Goal: Find specific page/section: Find specific page/section

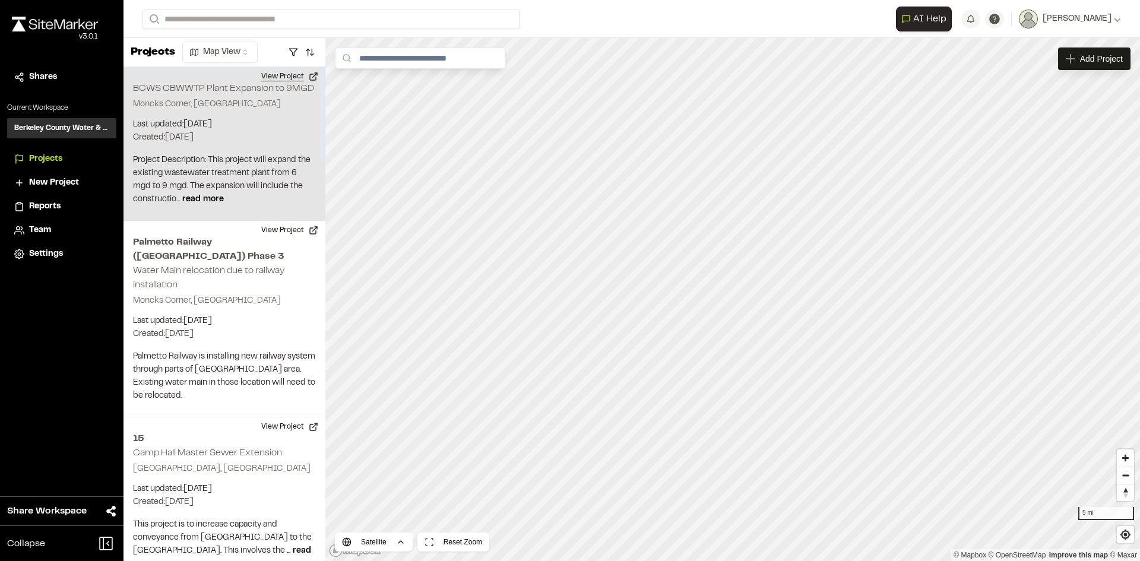
click at [271, 75] on button "View Project" at bounding box center [289, 76] width 71 height 19
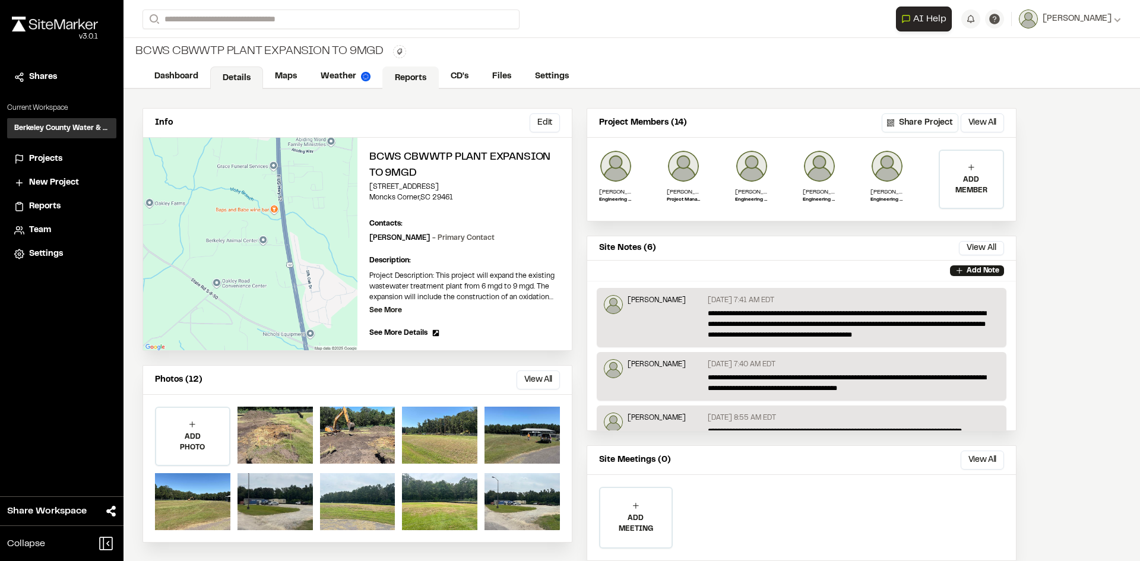
click at [411, 73] on link "Reports" at bounding box center [410, 77] width 56 height 23
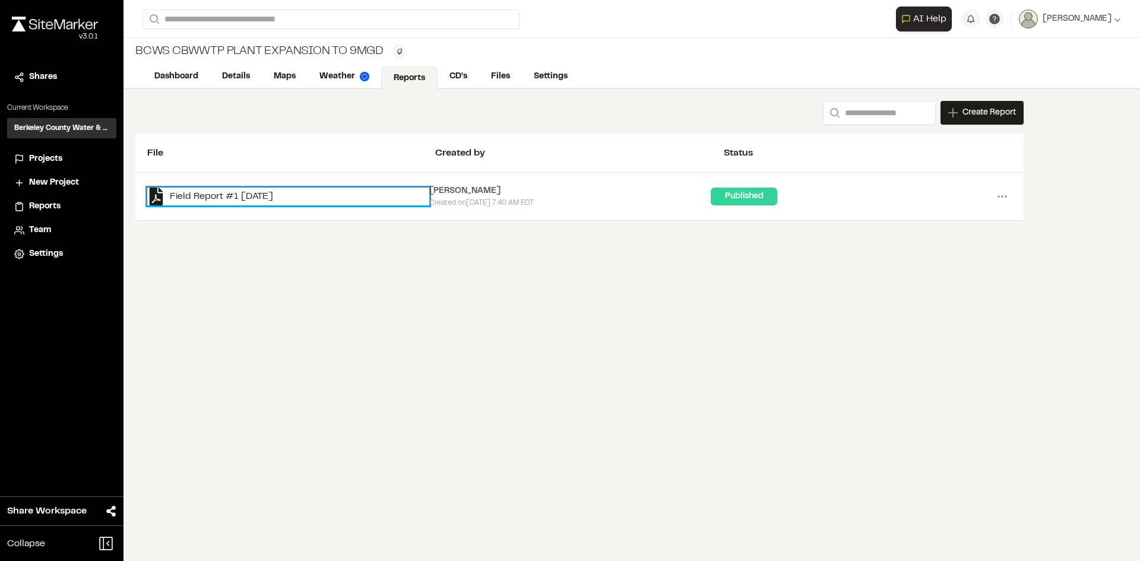
click at [256, 195] on link "Field Report #1 2025-09-08" at bounding box center [288, 197] width 282 height 18
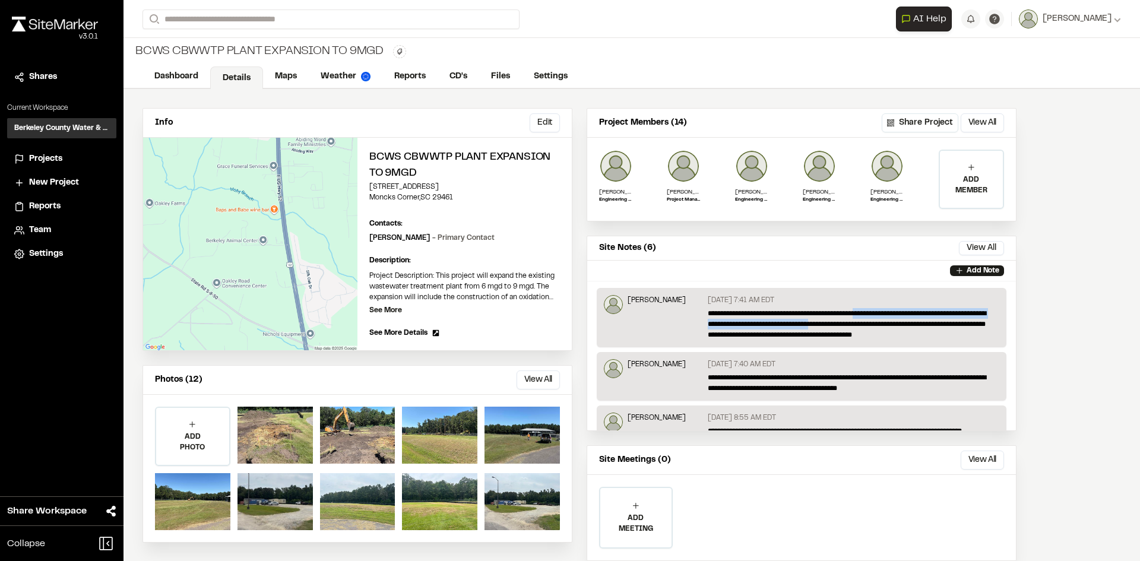
click at [866, 319] on p "**********" at bounding box center [850, 324] width 285 height 32
click at [644, 324] on div "[PERSON_NAME]" at bounding box center [657, 317] width 58 height 45
click at [666, 322] on div "[PERSON_NAME]" at bounding box center [657, 317] width 58 height 45
click at [550, 379] on button "View All" at bounding box center [538, 379] width 43 height 19
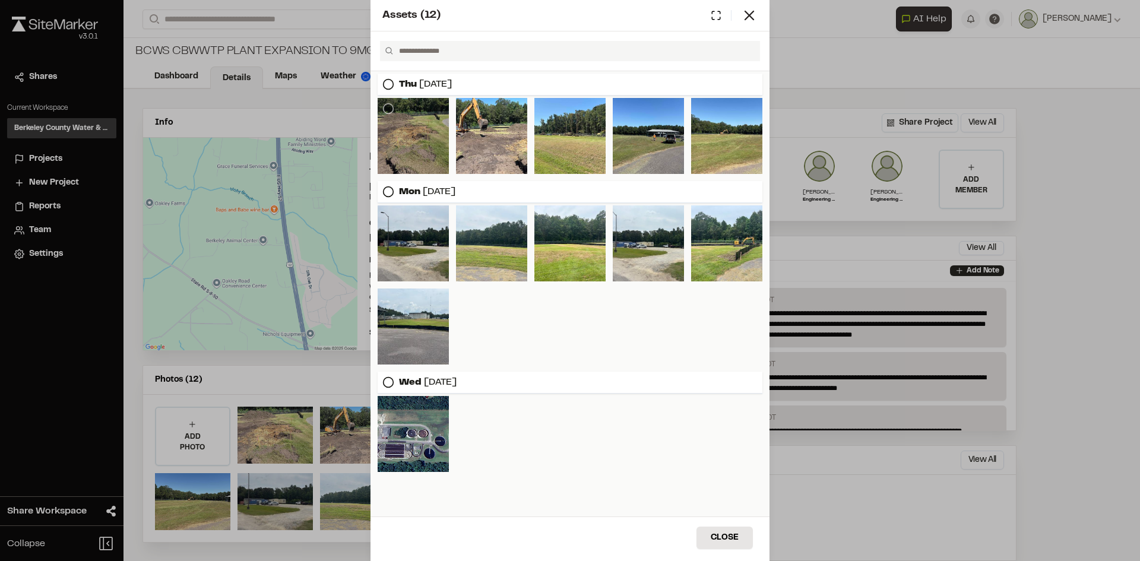
click at [428, 131] on div at bounding box center [413, 136] width 71 height 76
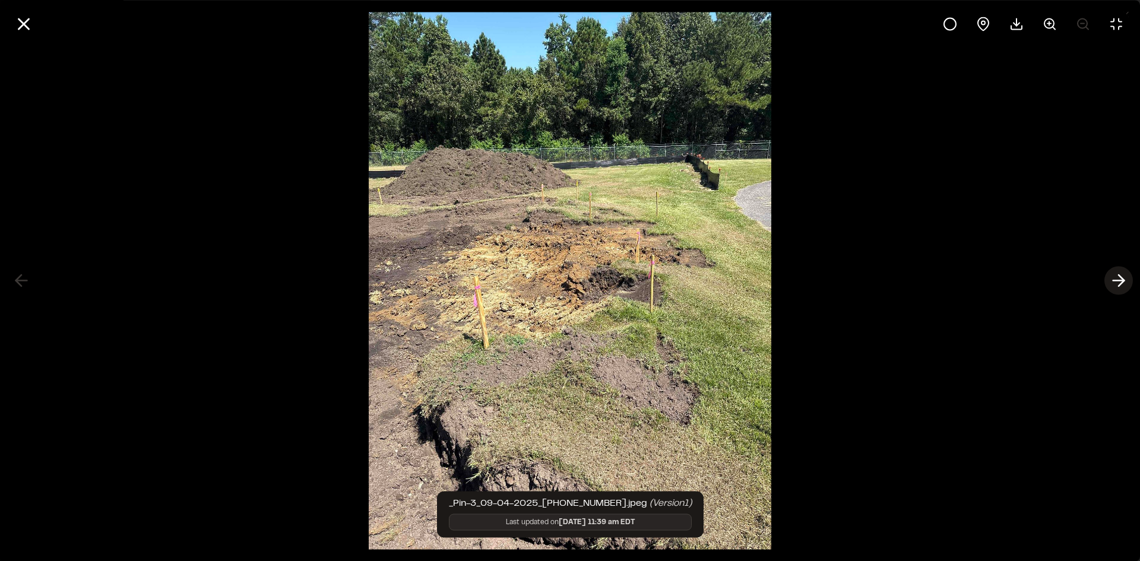
click at [1123, 283] on icon at bounding box center [1118, 281] width 19 height 20
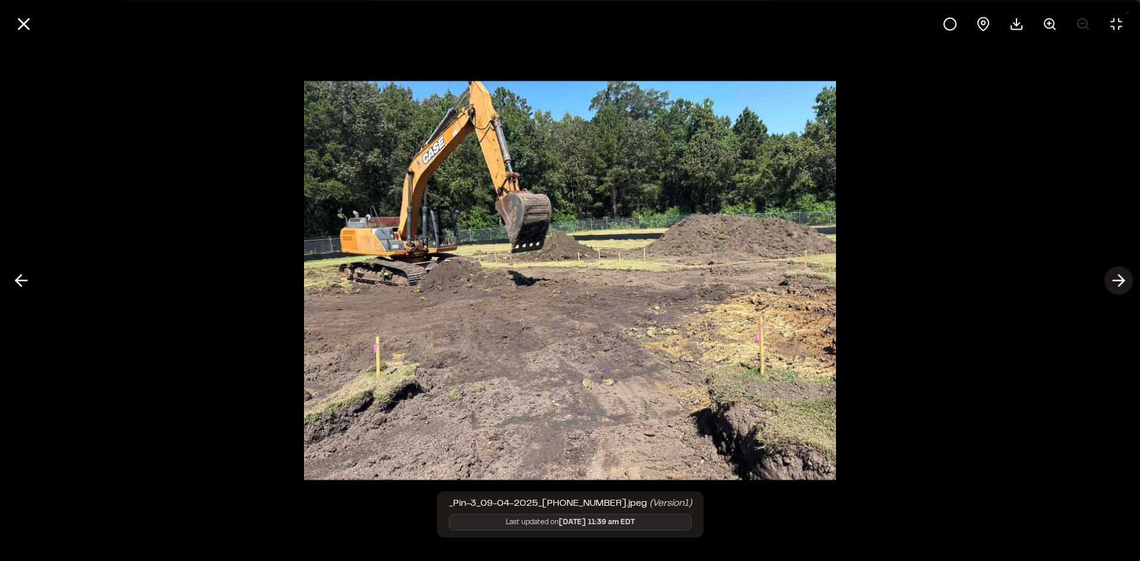
click at [1123, 283] on icon at bounding box center [1118, 281] width 19 height 20
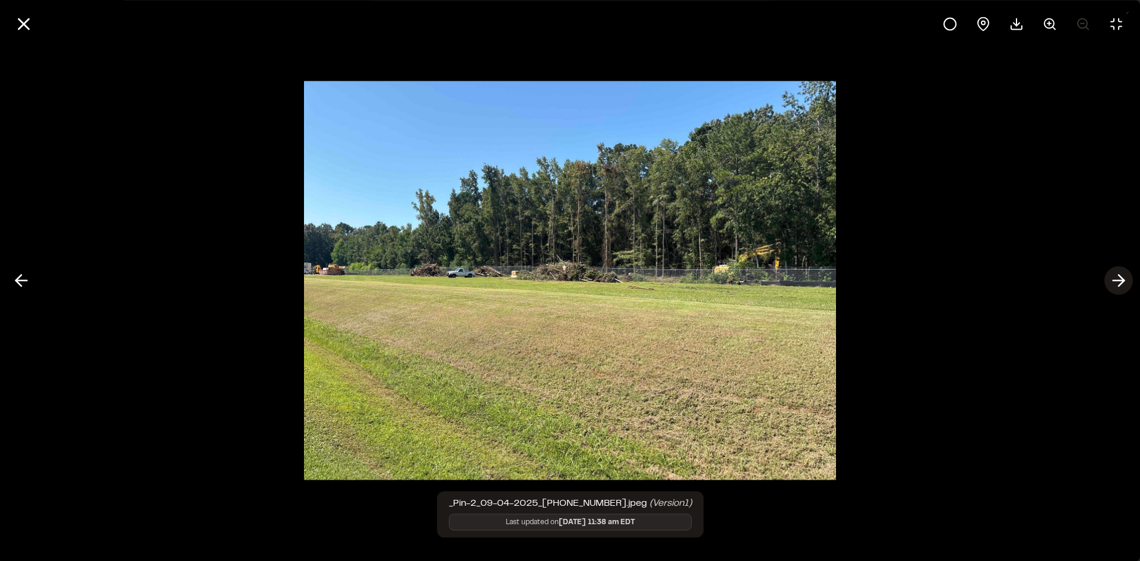
click at [1123, 283] on icon at bounding box center [1118, 281] width 19 height 20
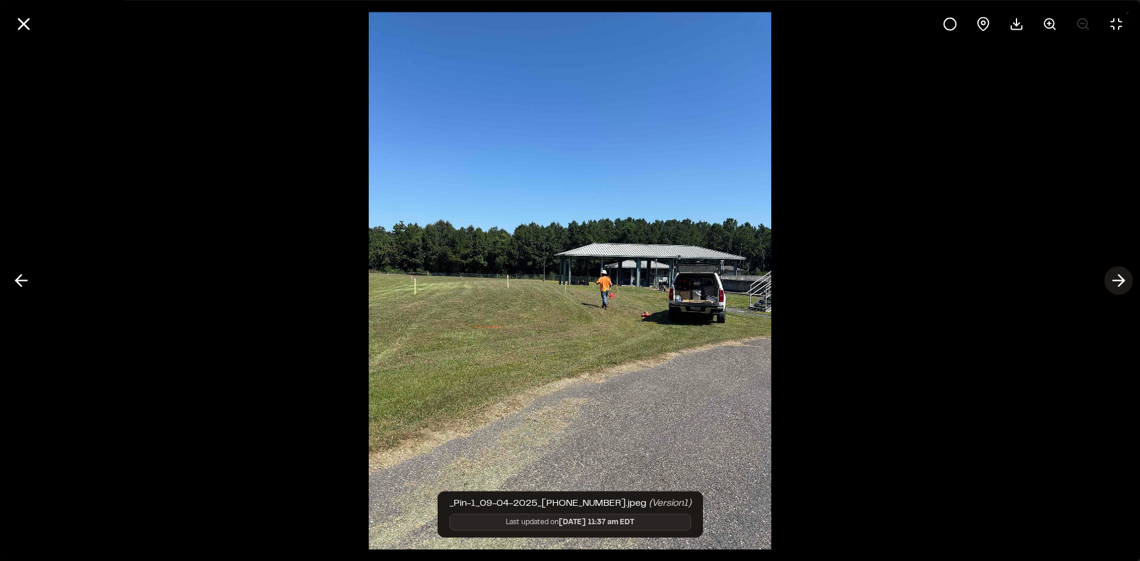
click at [1123, 283] on icon at bounding box center [1118, 281] width 19 height 20
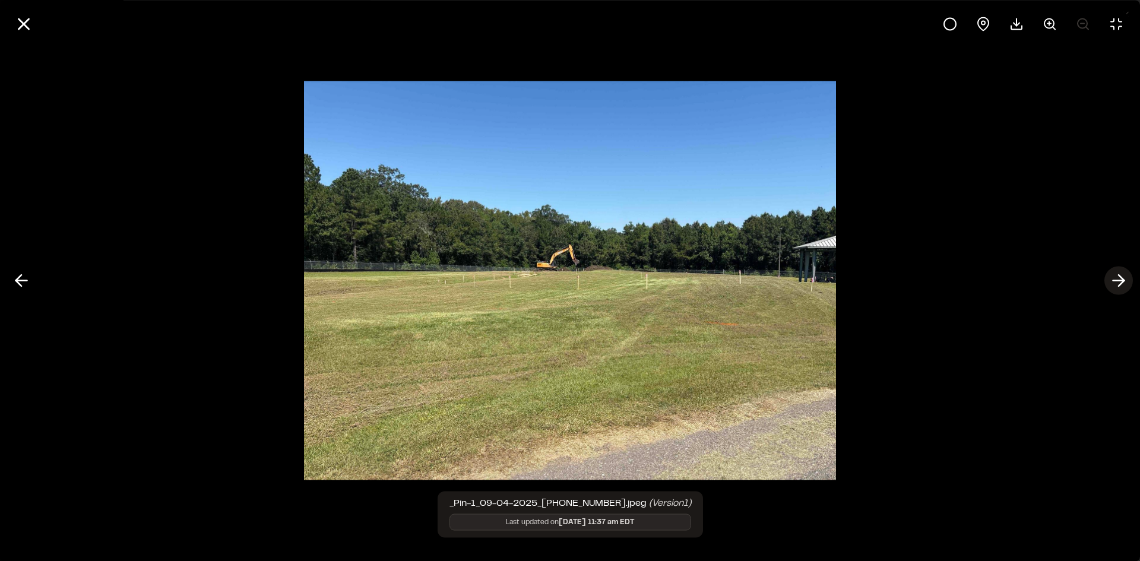
click at [1123, 283] on icon at bounding box center [1118, 281] width 19 height 20
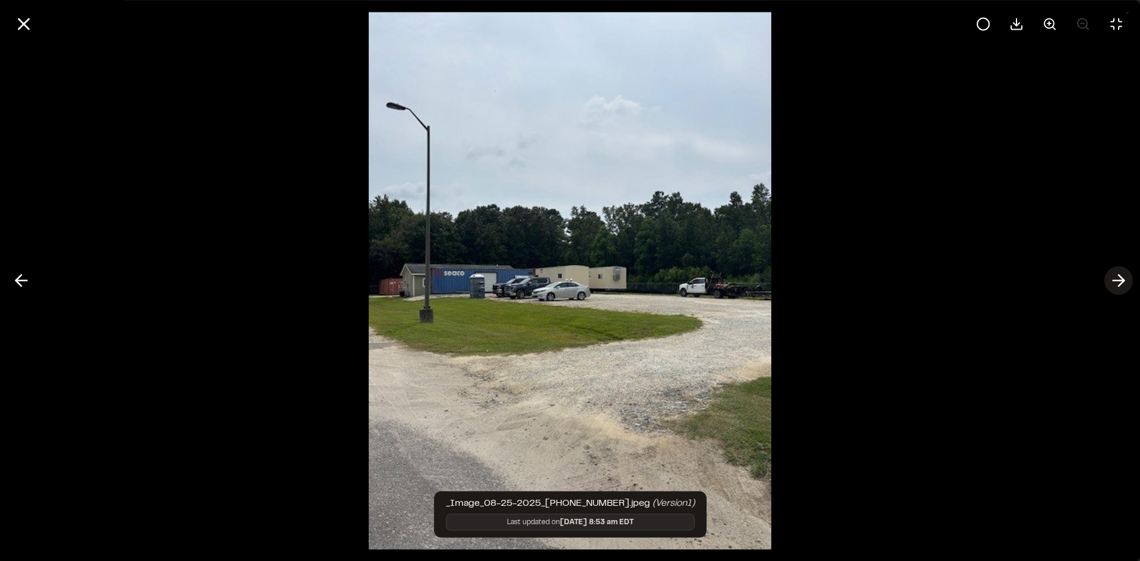
click at [1123, 283] on icon at bounding box center [1118, 281] width 19 height 20
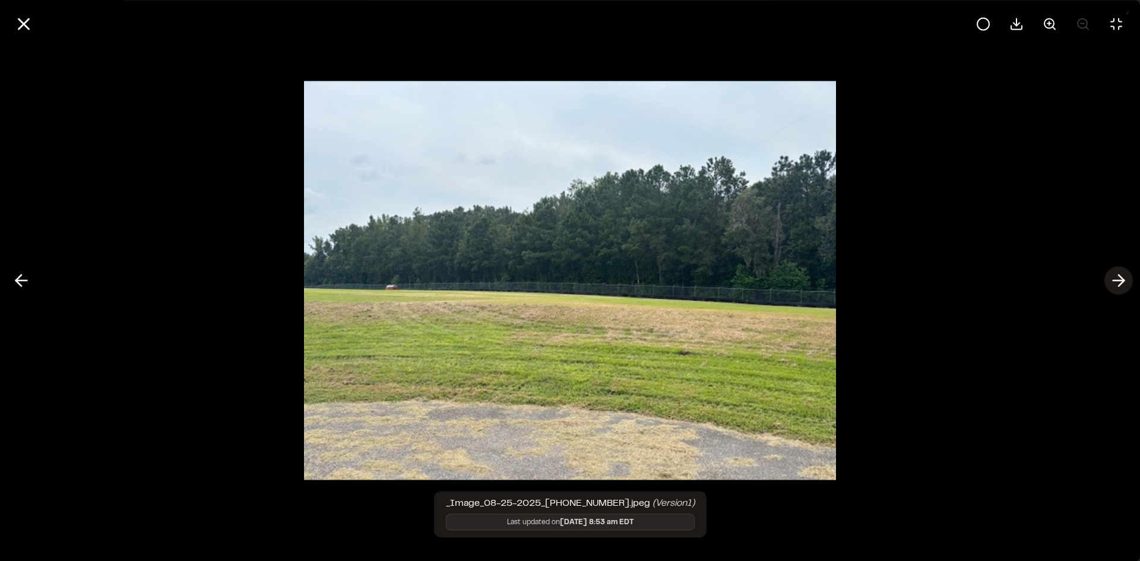
click at [1123, 283] on icon at bounding box center [1118, 281] width 19 height 20
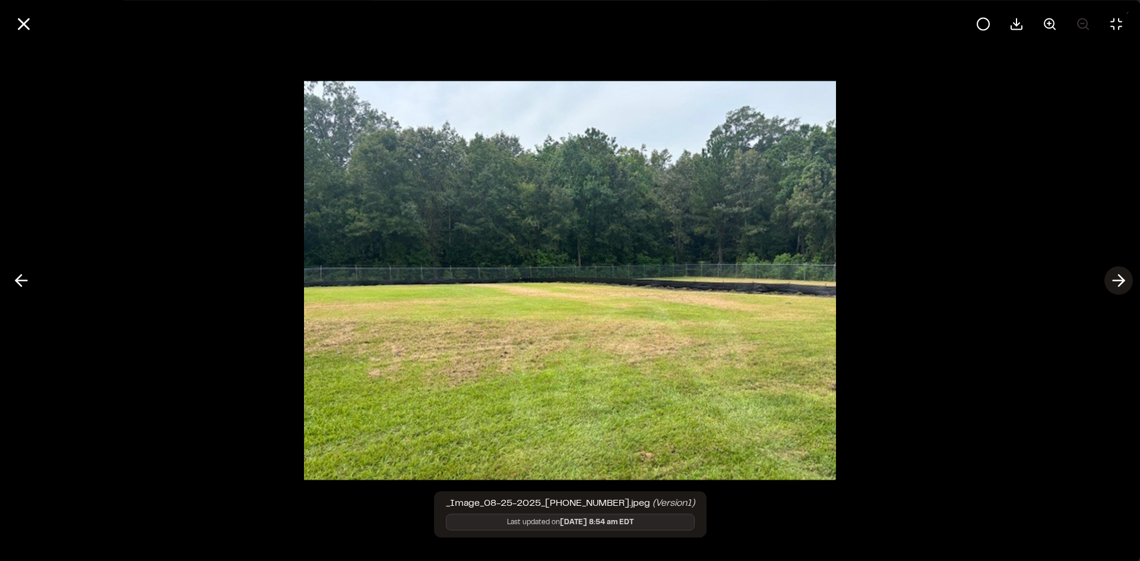
click at [1123, 283] on icon at bounding box center [1118, 281] width 19 height 20
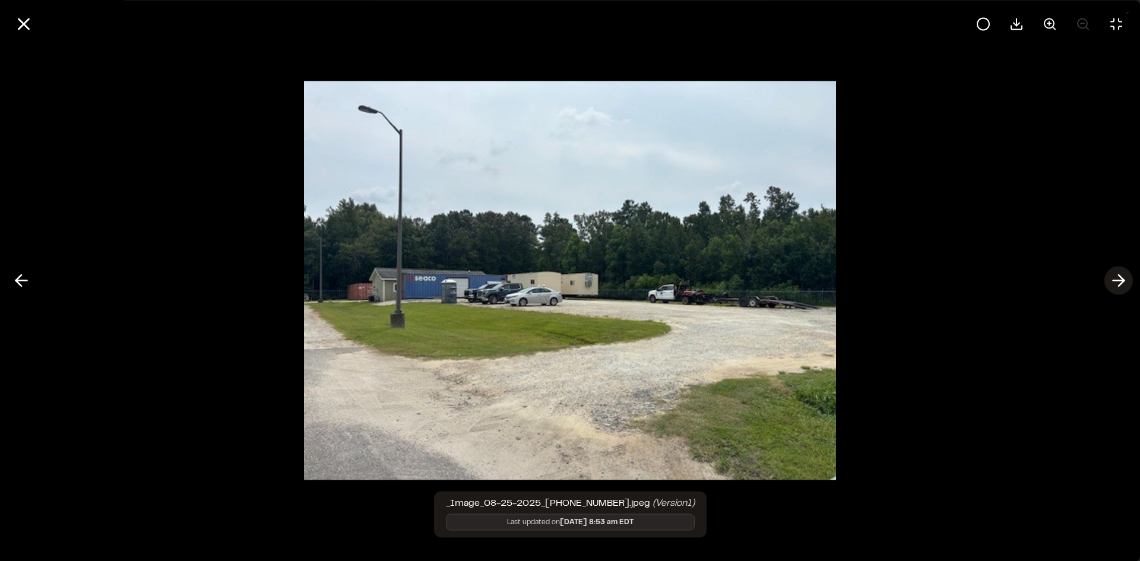
click at [1123, 283] on icon at bounding box center [1118, 281] width 19 height 20
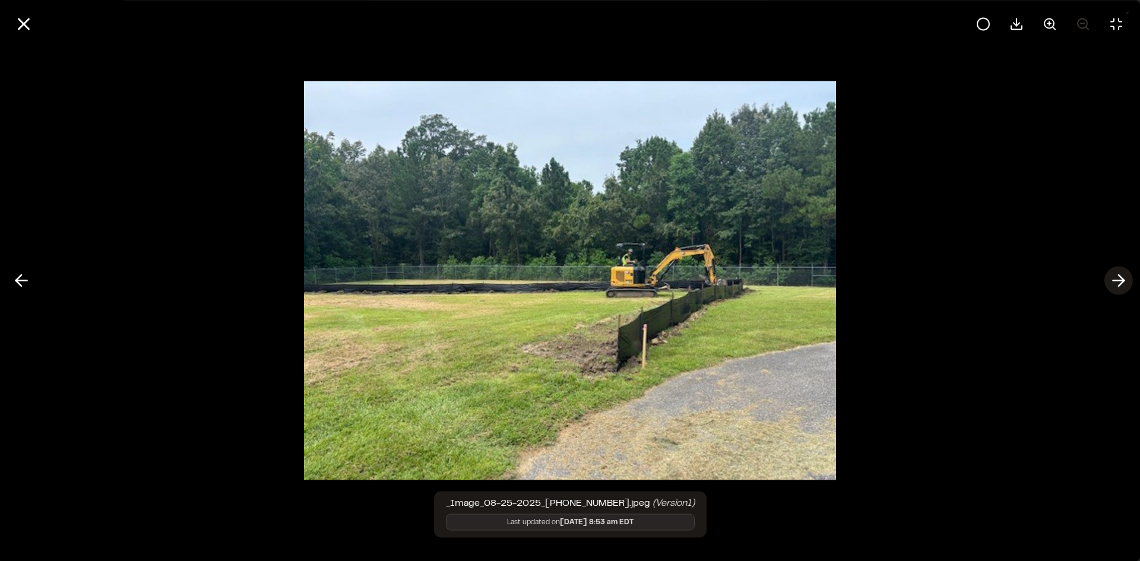
click at [1123, 283] on icon at bounding box center [1118, 281] width 19 height 20
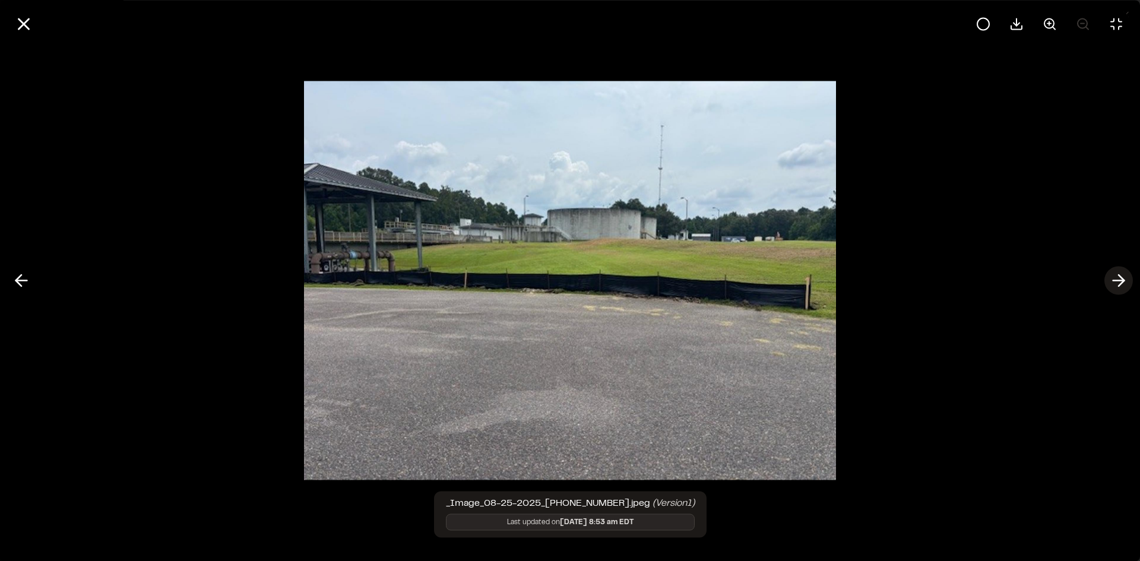
click at [1123, 283] on icon at bounding box center [1118, 281] width 19 height 20
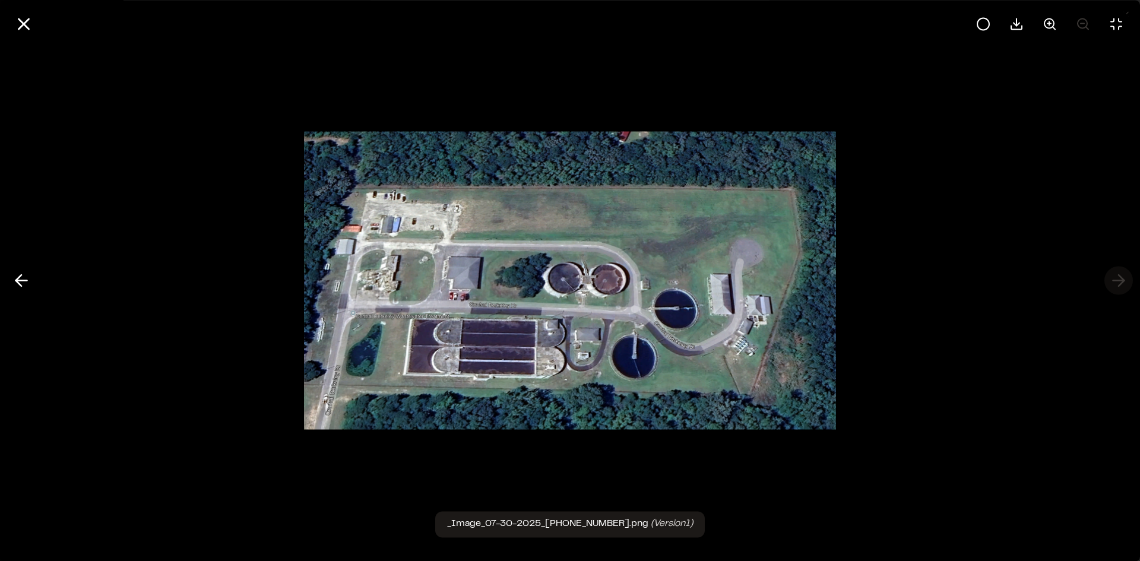
click at [1123, 283] on div at bounding box center [570, 280] width 1140 height 561
click at [29, 26] on icon at bounding box center [24, 24] width 20 height 20
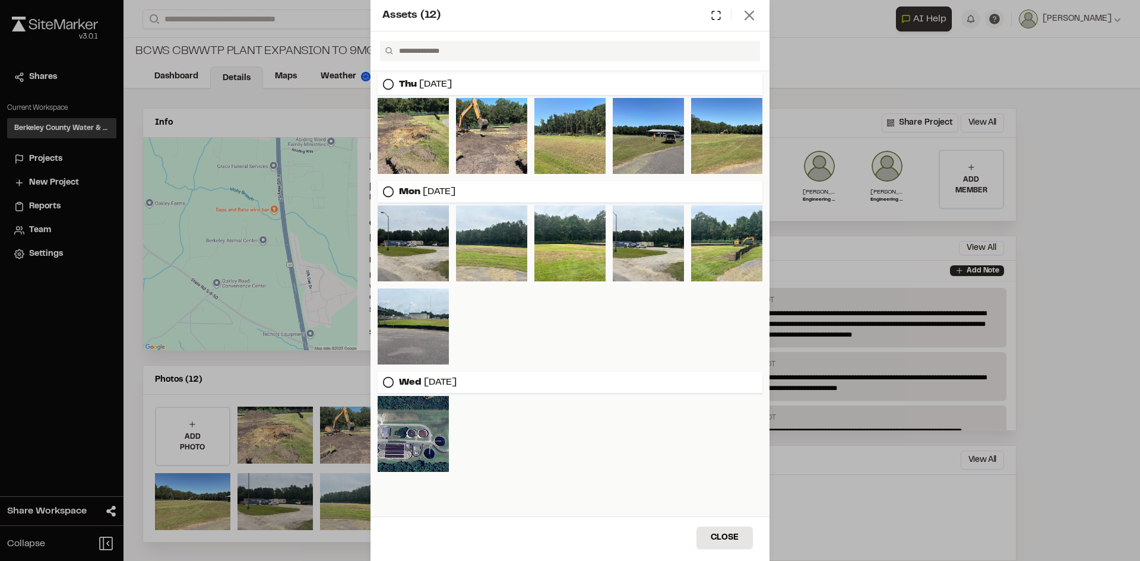
click at [746, 21] on icon at bounding box center [749, 15] width 17 height 17
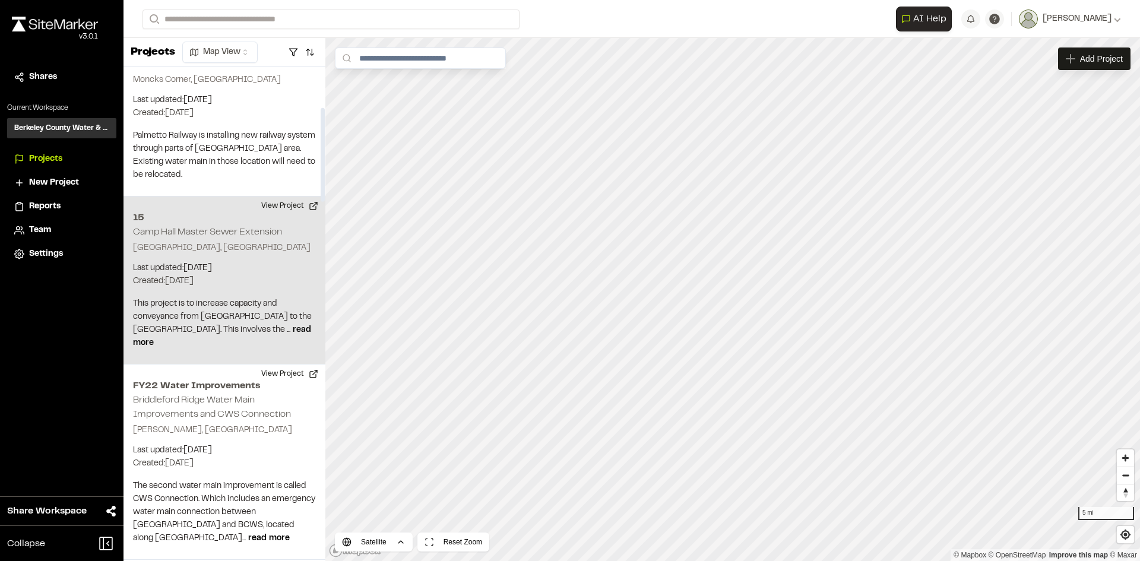
scroll to position [237, 0]
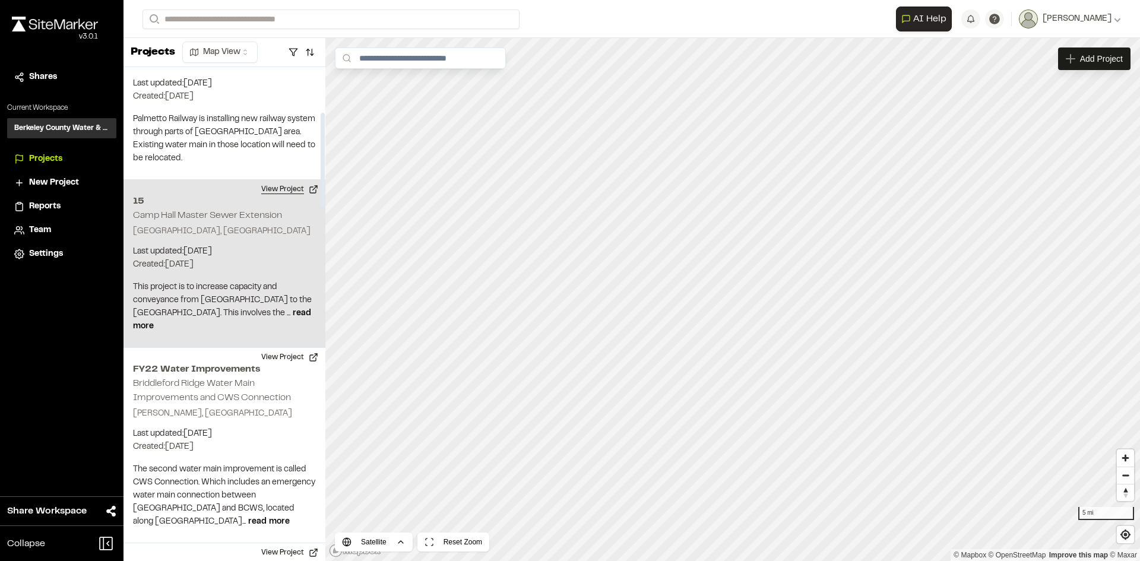
click at [281, 180] on button "View Project" at bounding box center [289, 189] width 71 height 19
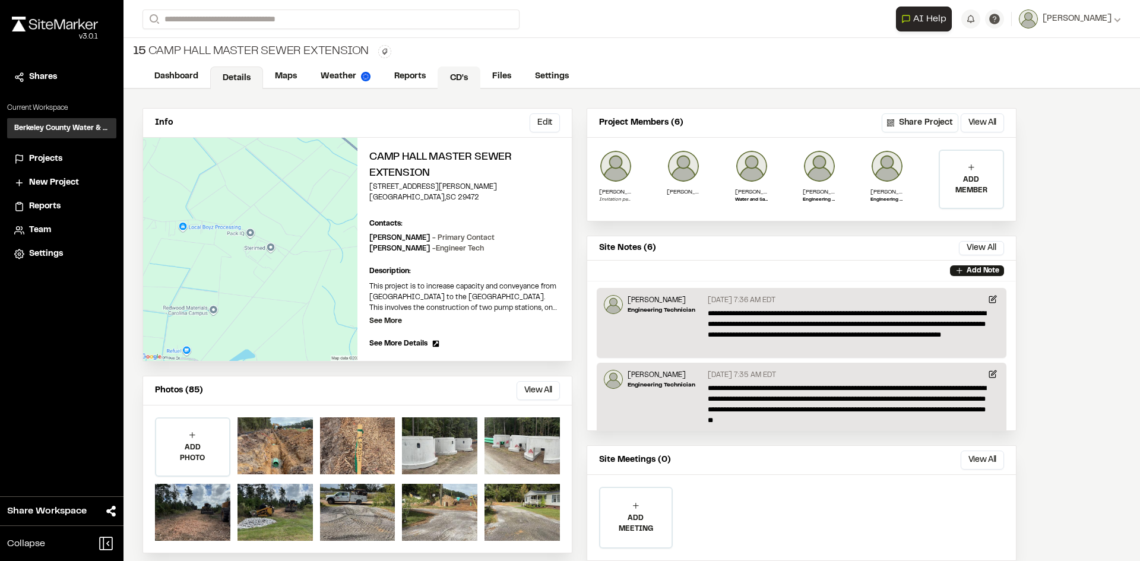
click at [460, 75] on link "CD's" at bounding box center [459, 77] width 43 height 23
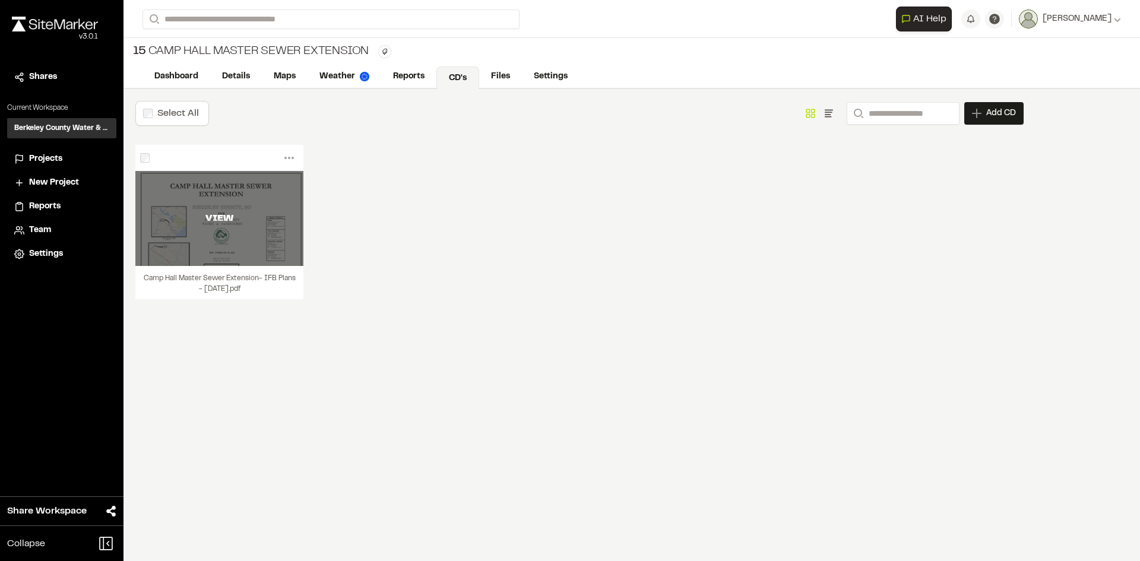
click at [226, 198] on div "VIEW" at bounding box center [219, 218] width 168 height 95
